Goal: Find specific page/section: Find specific page/section

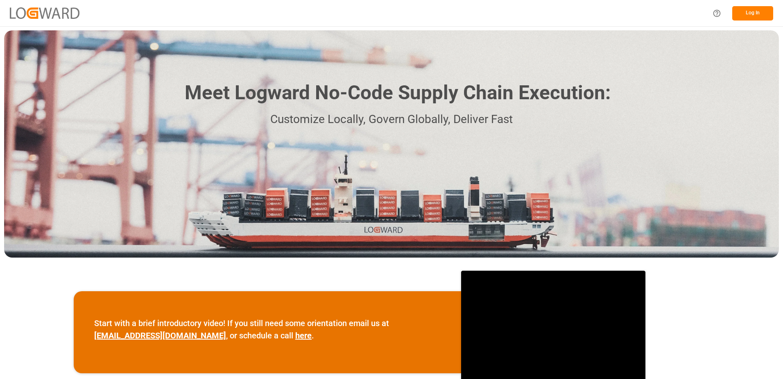
click at [744, 10] on button "Log In" at bounding box center [753, 13] width 41 height 14
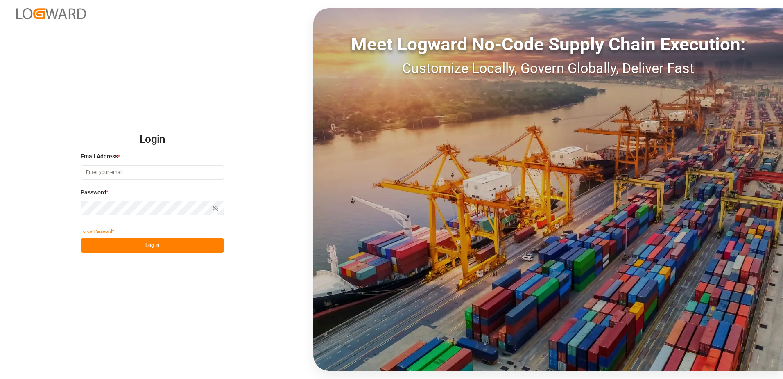
type input "[PERSON_NAME][EMAIL_ADDRESS][DOMAIN_NAME]"
click at [159, 247] on button "Log In" at bounding box center [152, 245] width 143 height 14
type input "[PERSON_NAME][EMAIL_ADDRESS][DOMAIN_NAME]"
click at [147, 244] on button "Log In" at bounding box center [152, 245] width 143 height 14
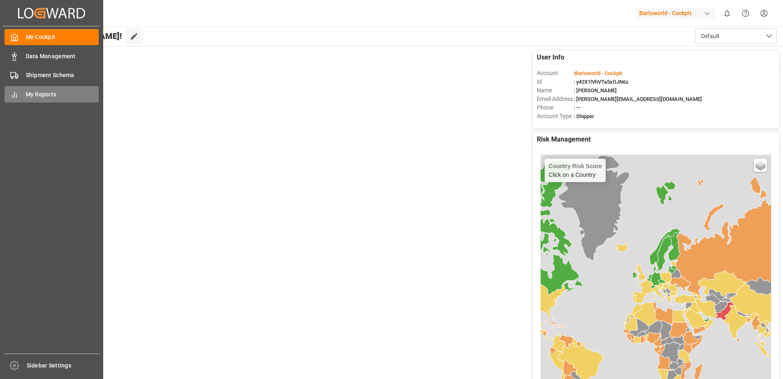
click at [41, 92] on span "My Reports" at bounding box center [62, 94] width 73 height 9
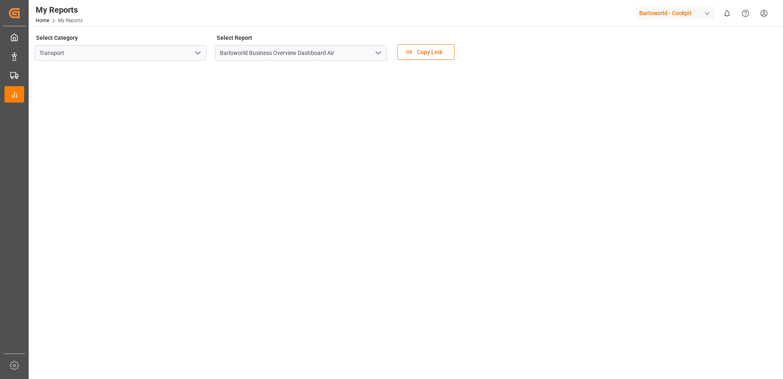
click at [378, 48] on icon "open menu" at bounding box center [379, 53] width 10 height 10
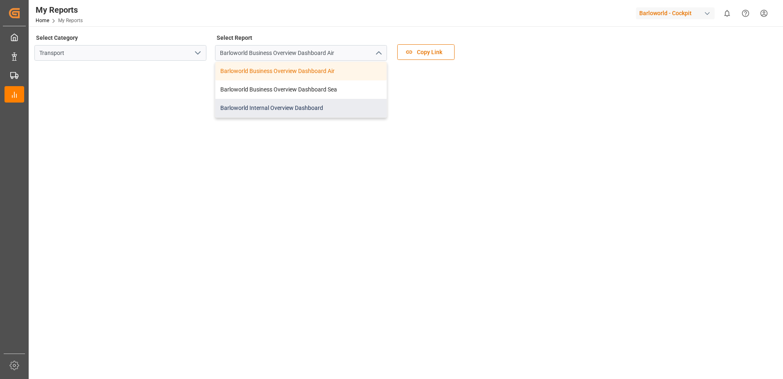
click at [262, 107] on div "Barloworld Internal Overview Dashboard" at bounding box center [301, 108] width 171 height 18
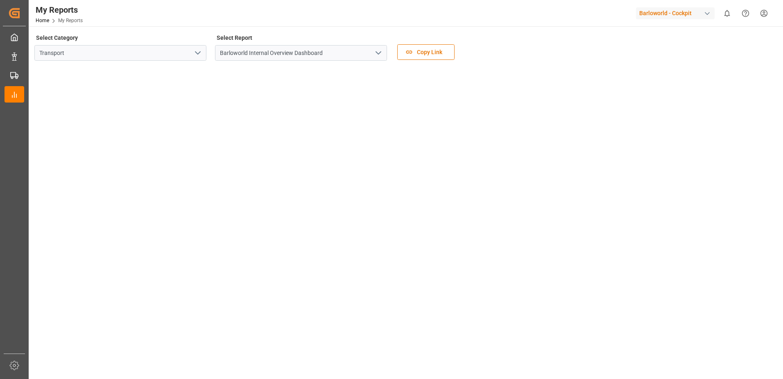
click at [380, 51] on icon "open menu" at bounding box center [379, 53] width 10 height 10
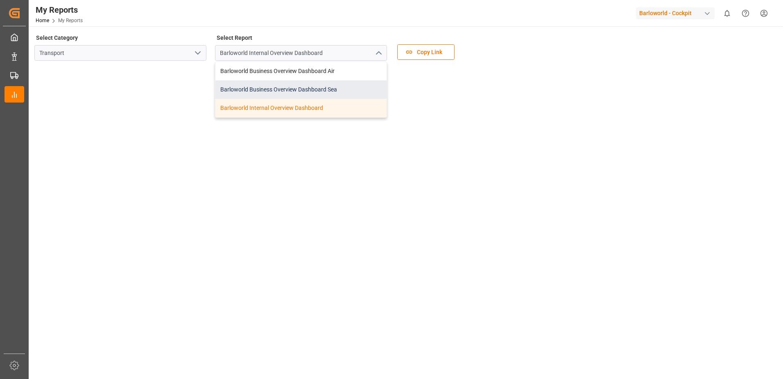
click at [279, 88] on div "Barloworld Business Overview Dashboard Sea" at bounding box center [301, 89] width 171 height 18
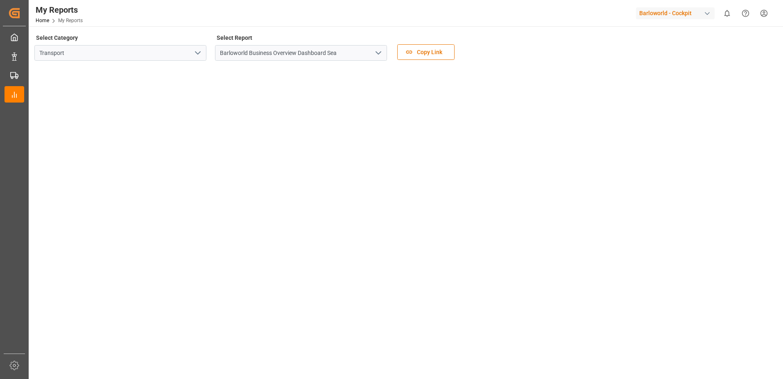
click at [381, 51] on icon "open menu" at bounding box center [379, 53] width 10 height 10
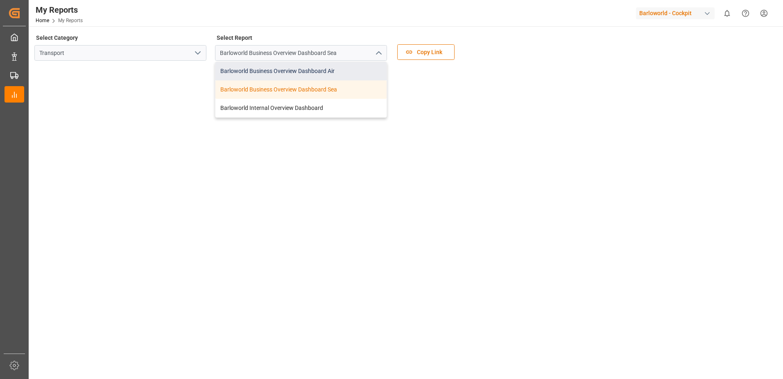
click at [270, 74] on div "Barloworld Business Overview Dashboard Air" at bounding box center [301, 71] width 171 height 18
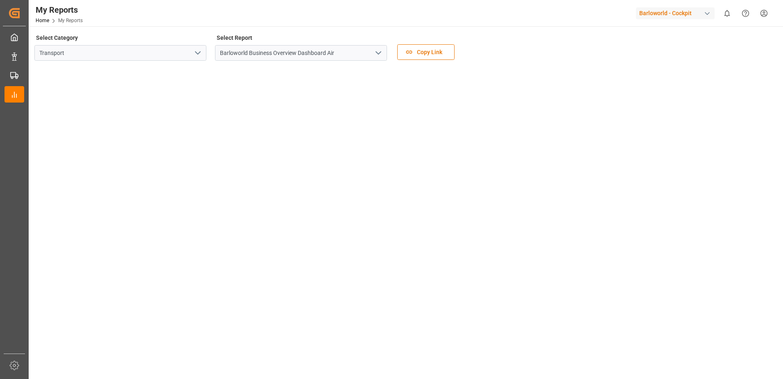
click at [378, 48] on icon "open menu" at bounding box center [379, 53] width 10 height 10
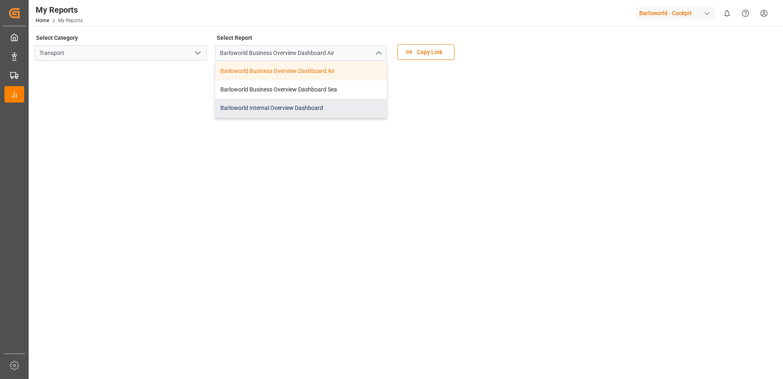
click at [279, 107] on div "Barloworld Internal Overview Dashboard" at bounding box center [301, 108] width 171 height 18
